Goal: Check status: Check status

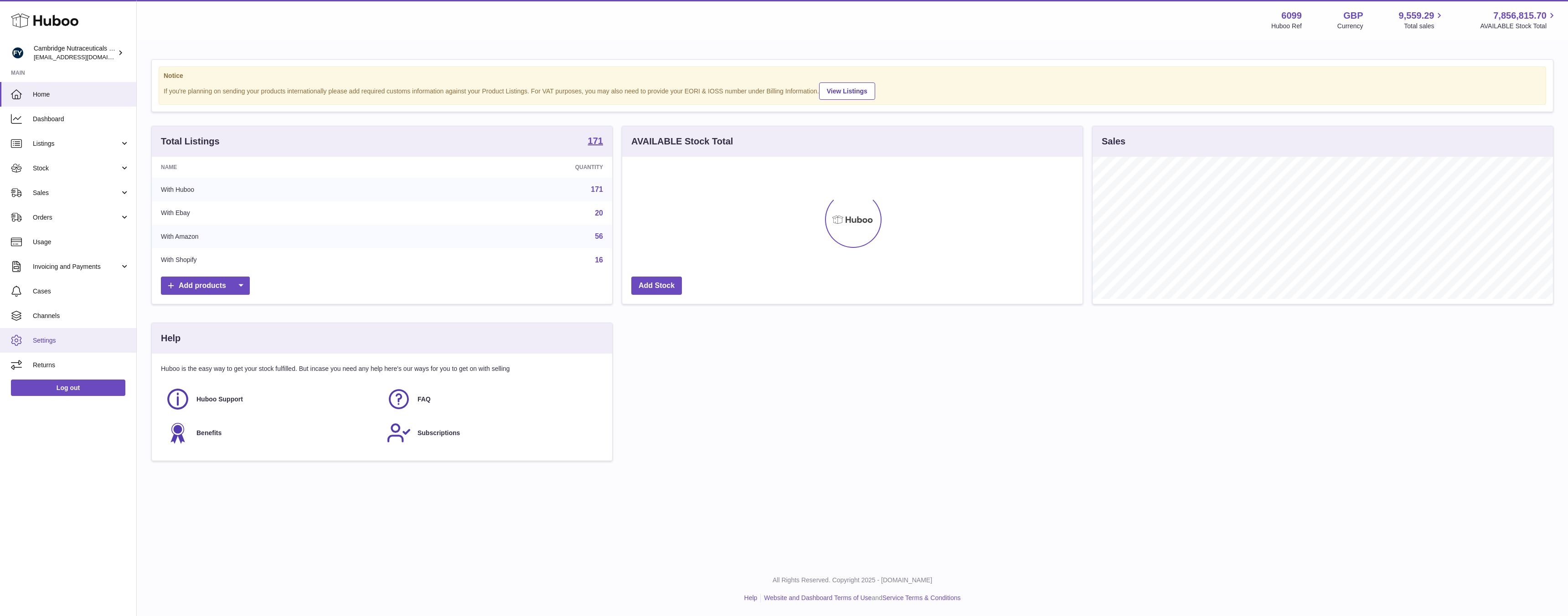
scroll to position [142, 460]
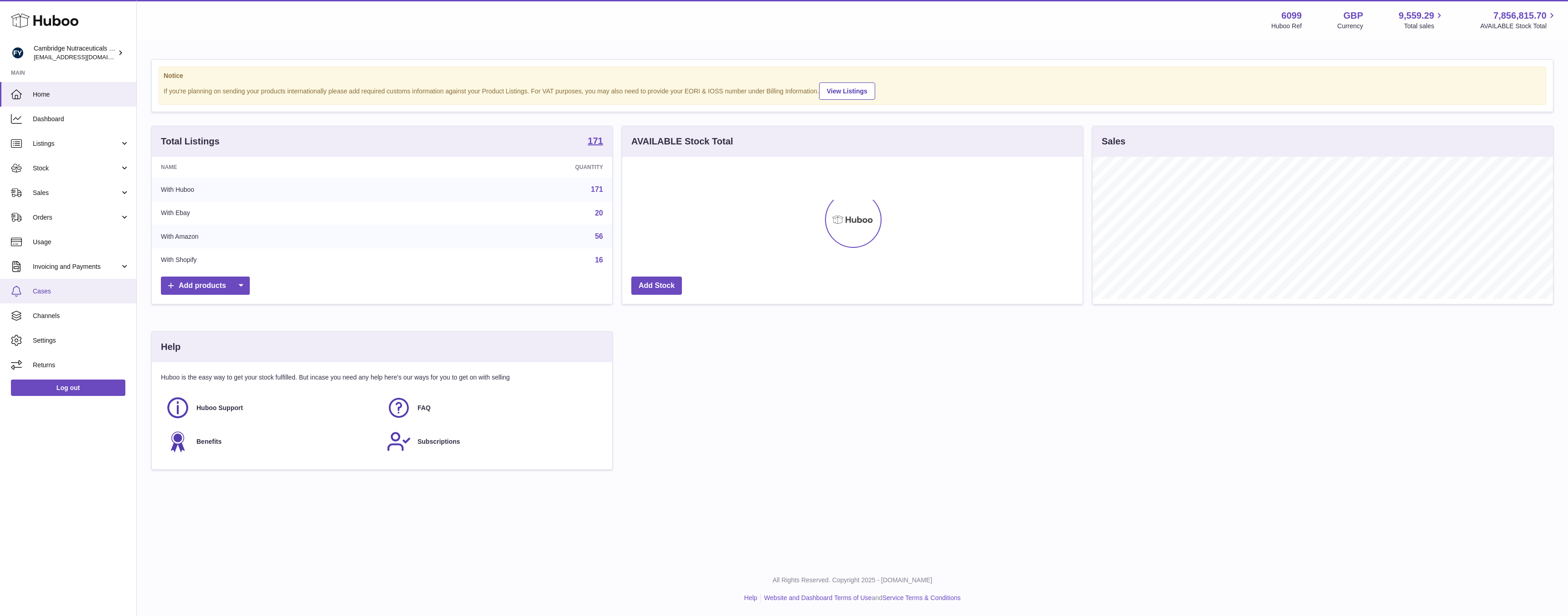
click at [52, 292] on span "Cases" at bounding box center [81, 292] width 97 height 9
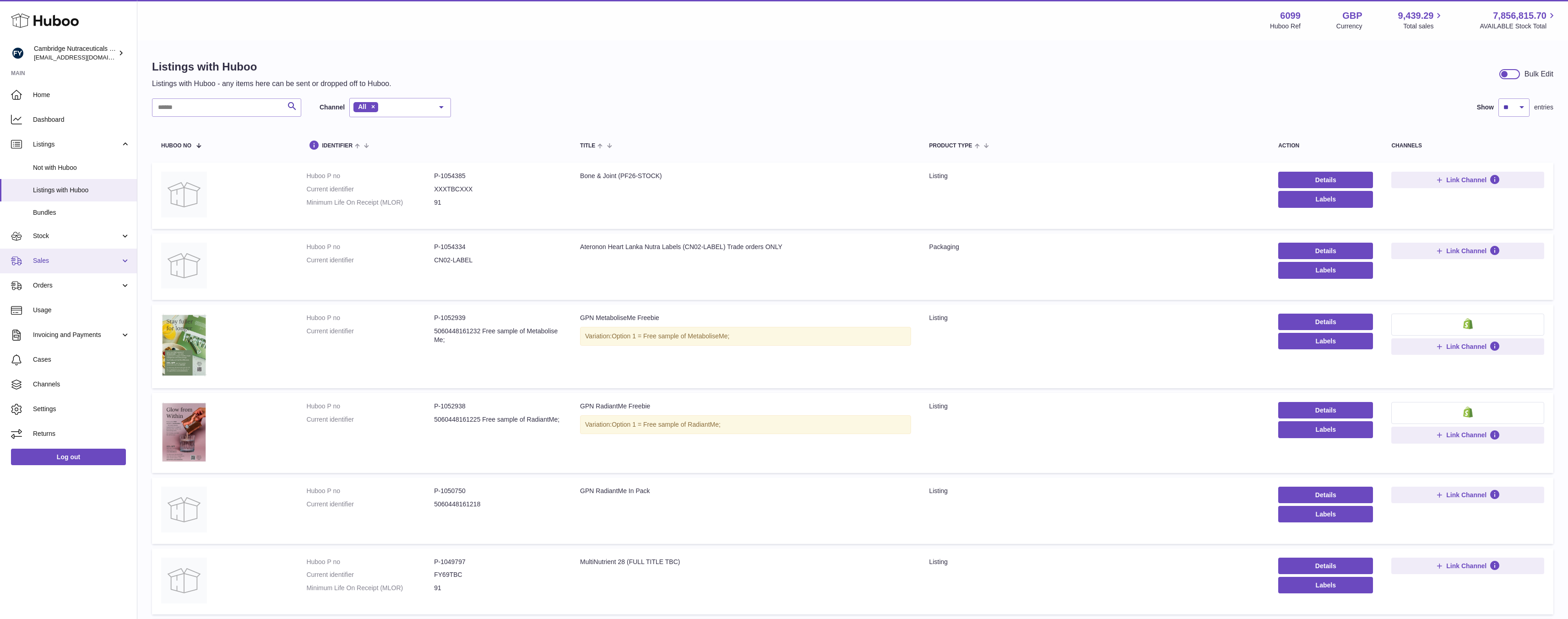
click at [45, 260] on span "Sales" at bounding box center [76, 261] width 87 height 9
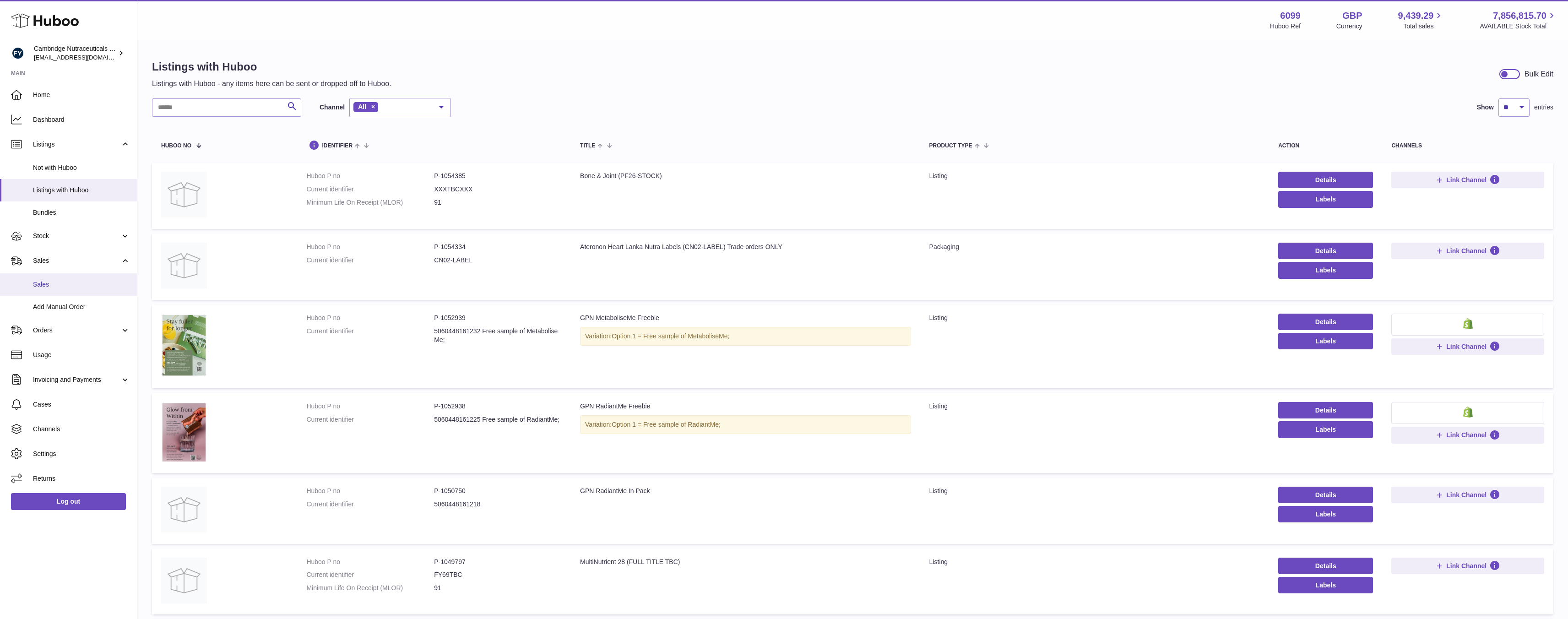
click at [45, 286] on span "Sales" at bounding box center [81, 284] width 97 height 9
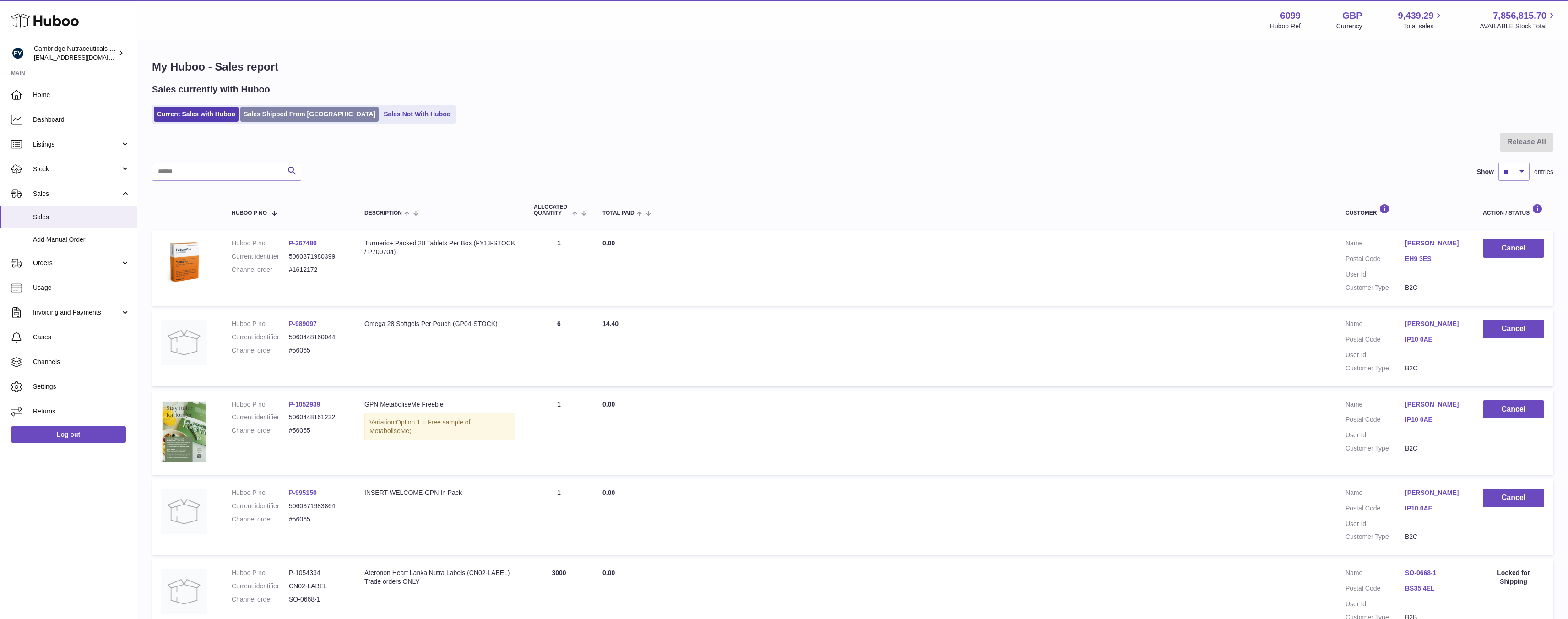
click at [299, 112] on link "Sales Shipped From [GEOGRAPHIC_DATA]" at bounding box center [309, 114] width 138 height 15
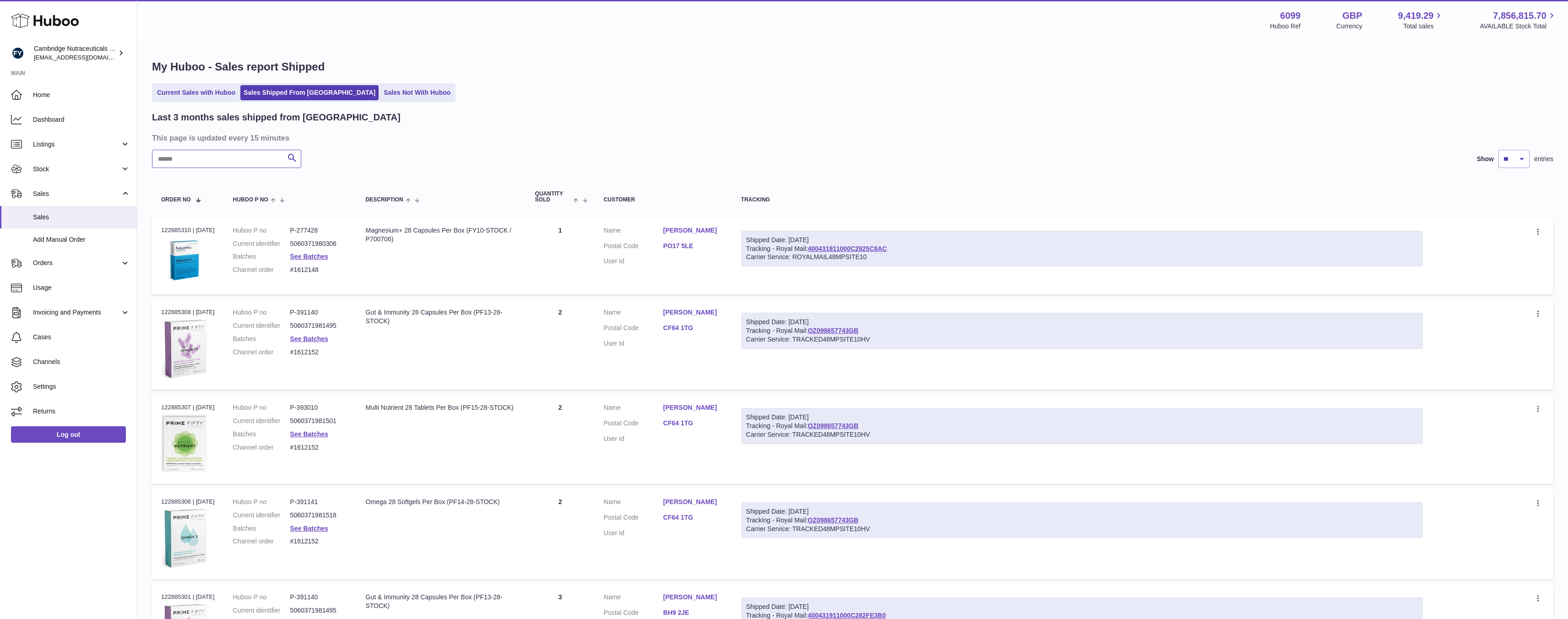
click at [219, 155] on input "text" at bounding box center [227, 159] width 149 height 18
paste input "*********"
type input "*********"
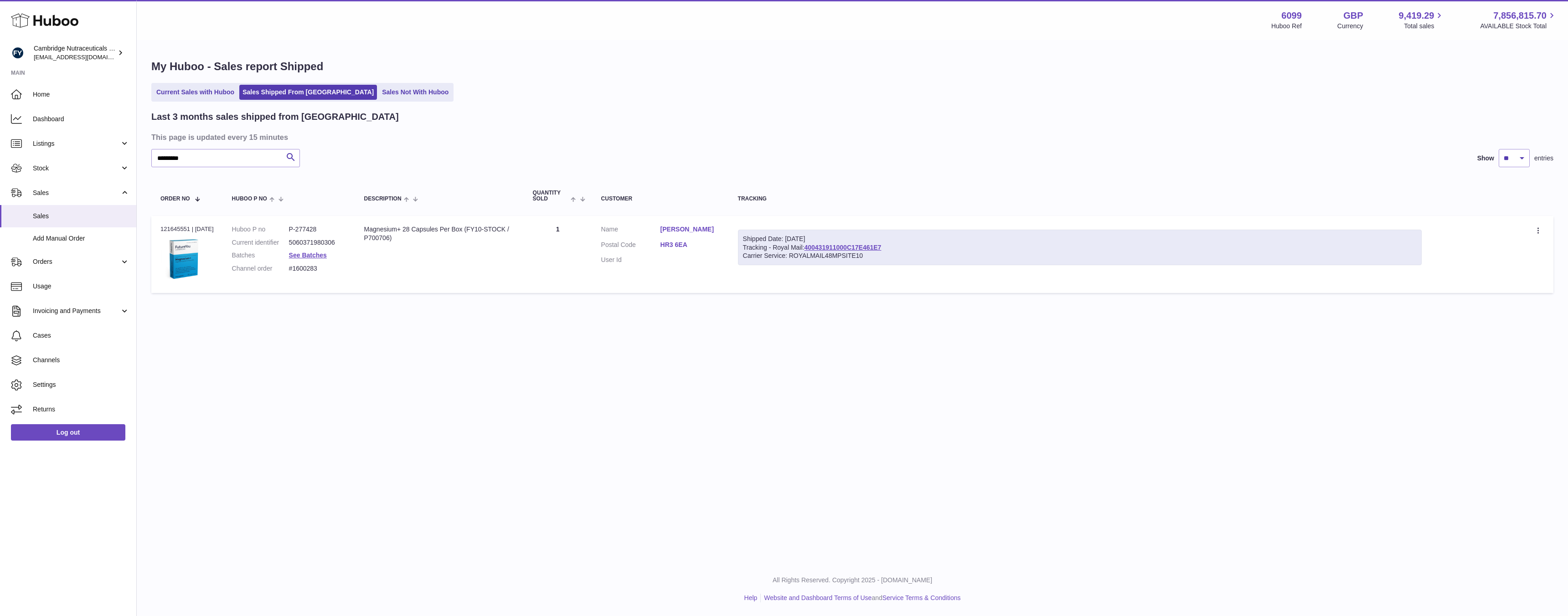
click at [674, 242] on link "HR3 6EA" at bounding box center [690, 245] width 59 height 9
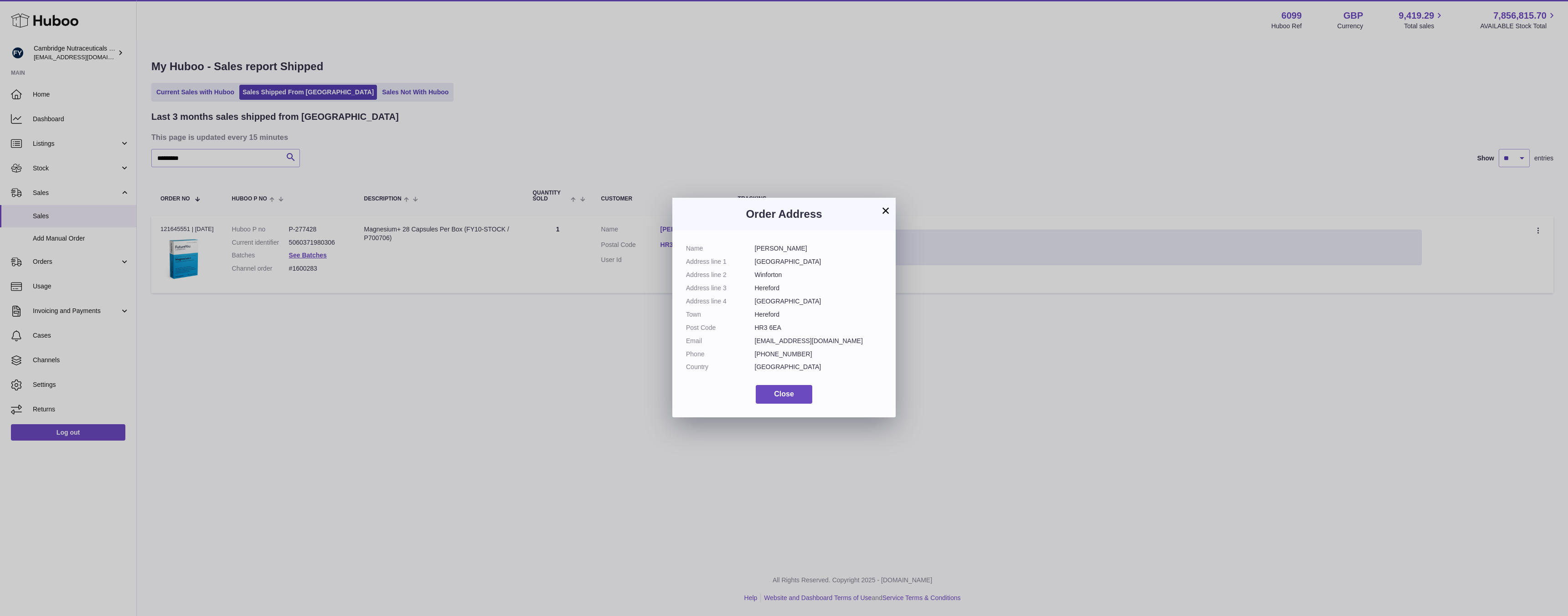
click at [767, 340] on dd "[EMAIL_ADDRESS][DOMAIN_NAME]" at bounding box center [819, 341] width 128 height 9
copy dl "[EMAIL_ADDRESS][DOMAIN_NAME]"
click at [542, 334] on div "× Order Address Name [PERSON_NAME] Address line 1 [GEOGRAPHIC_DATA] Address lin…" at bounding box center [784, 308] width 1568 height 616
